Goal: Task Accomplishment & Management: Manage account settings

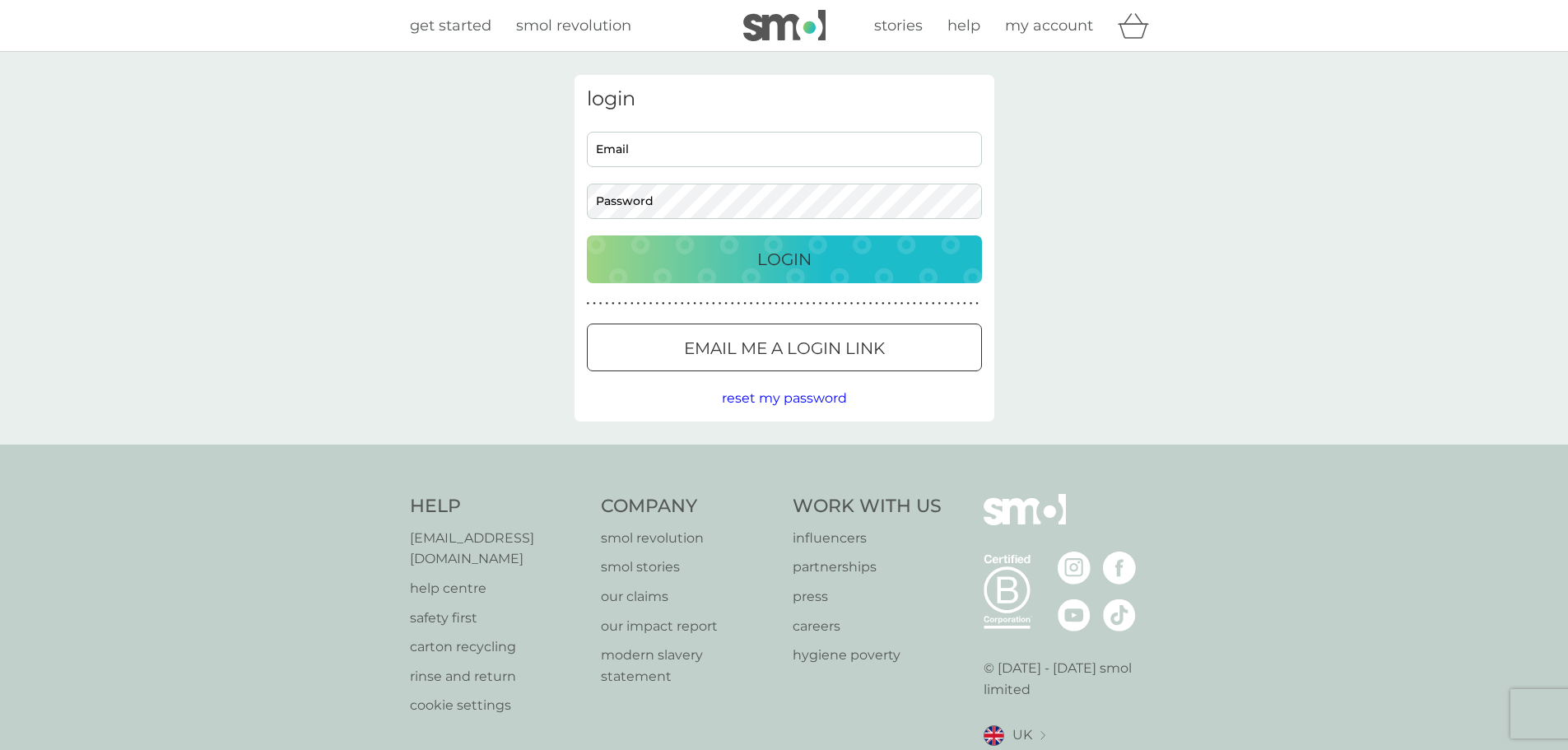
click at [745, 117] on div "login Email Password Login ● ● ● ● ● ● ● ● ● ● ● ● ● ● ● ● ● ● ● ● ● ● ● ● ● ● …" at bounding box center [784, 248] width 420 height 346
drag, startPoint x: 740, startPoint y: 140, endPoint x: 740, endPoint y: 165, distance: 25.0
click at [740, 140] on input "Email" at bounding box center [784, 149] width 395 height 35
type input "[EMAIL_ADDRESS][DOMAIN_NAME]"
click at [742, 259] on div "Login" at bounding box center [785, 259] width 363 height 27
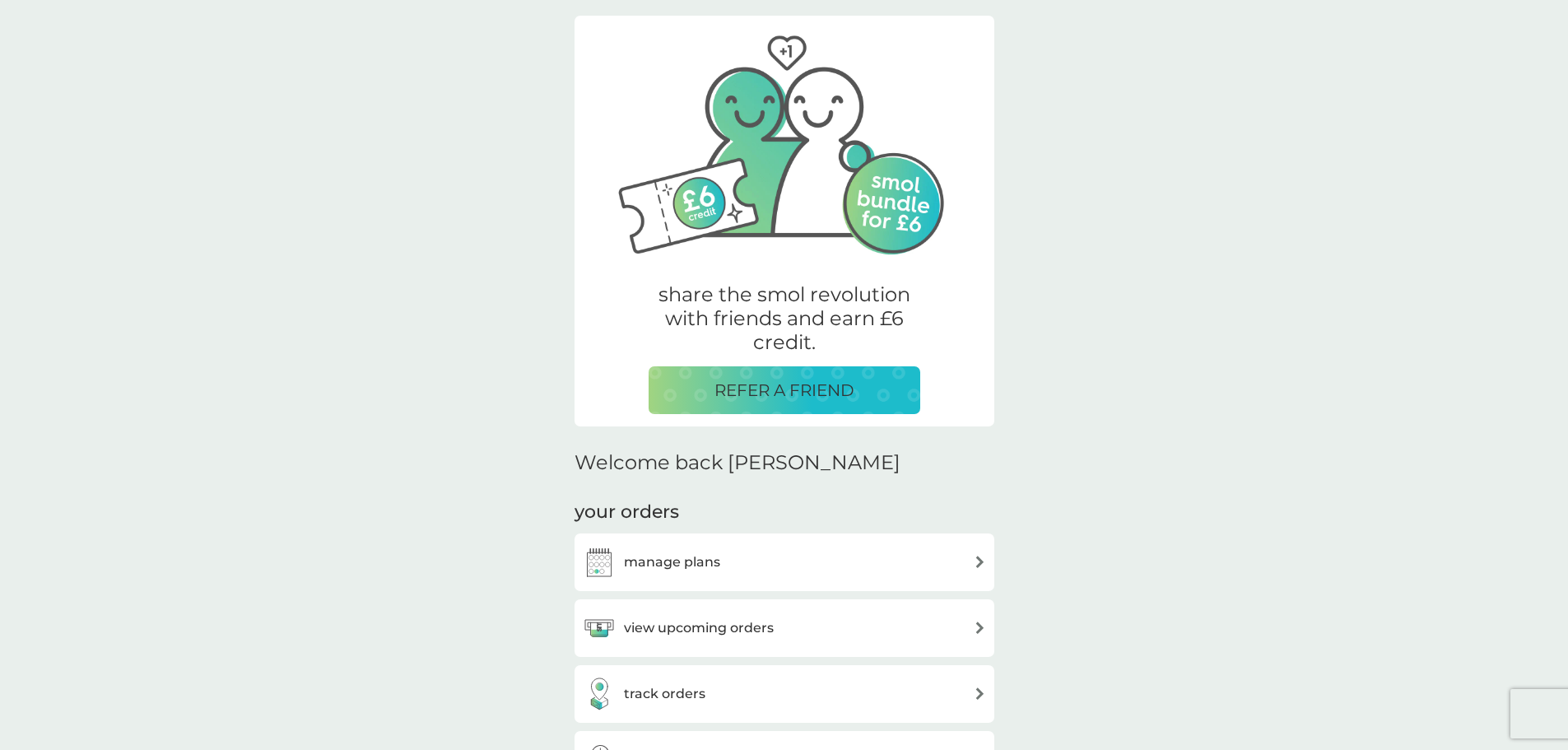
scroll to position [82, 0]
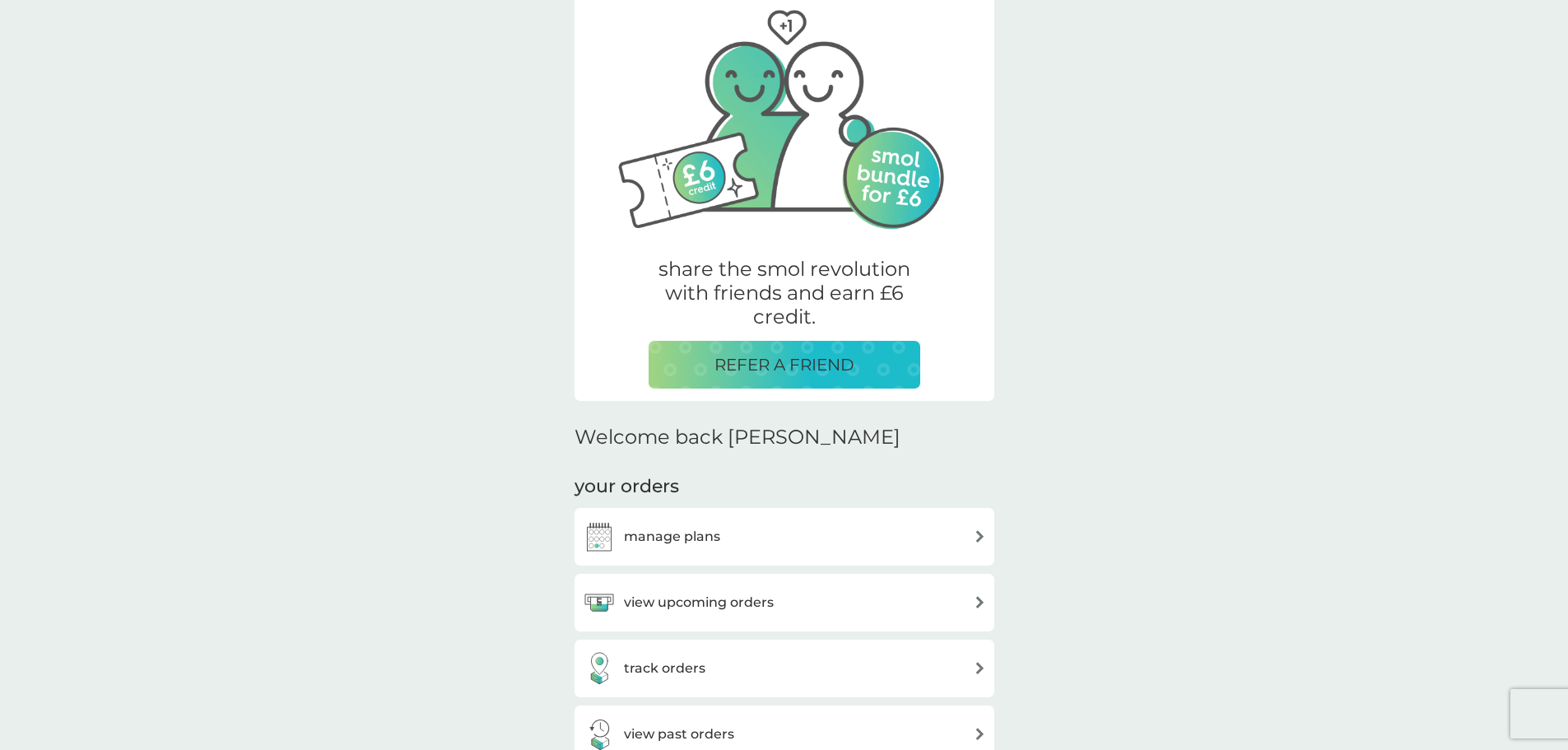
click at [689, 604] on h3 "view upcoming orders" at bounding box center [699, 602] width 150 height 21
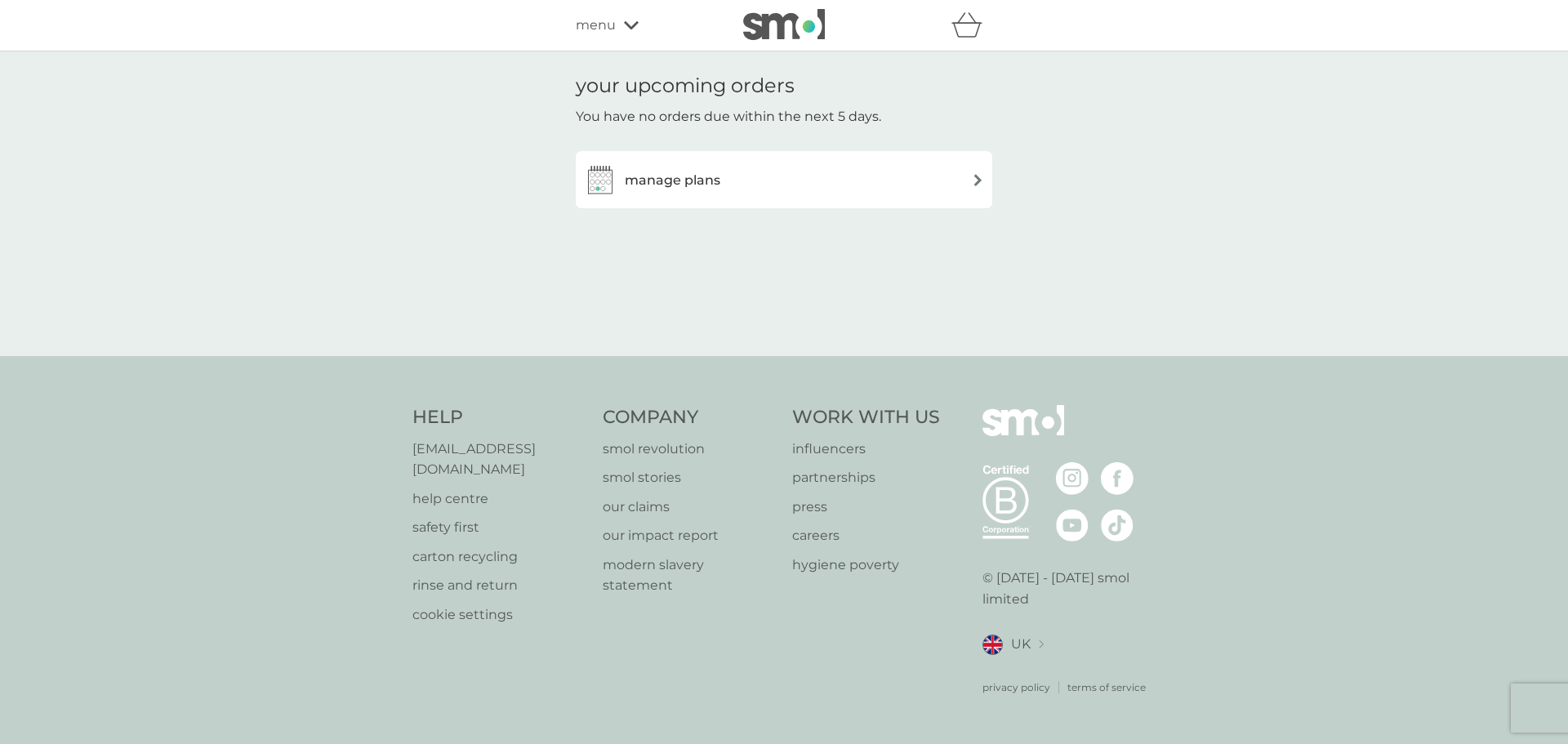
click at [759, 170] on div "manage plans" at bounding box center [784, 180] width 400 height 33
